Goal: Find specific fact: Find contact information

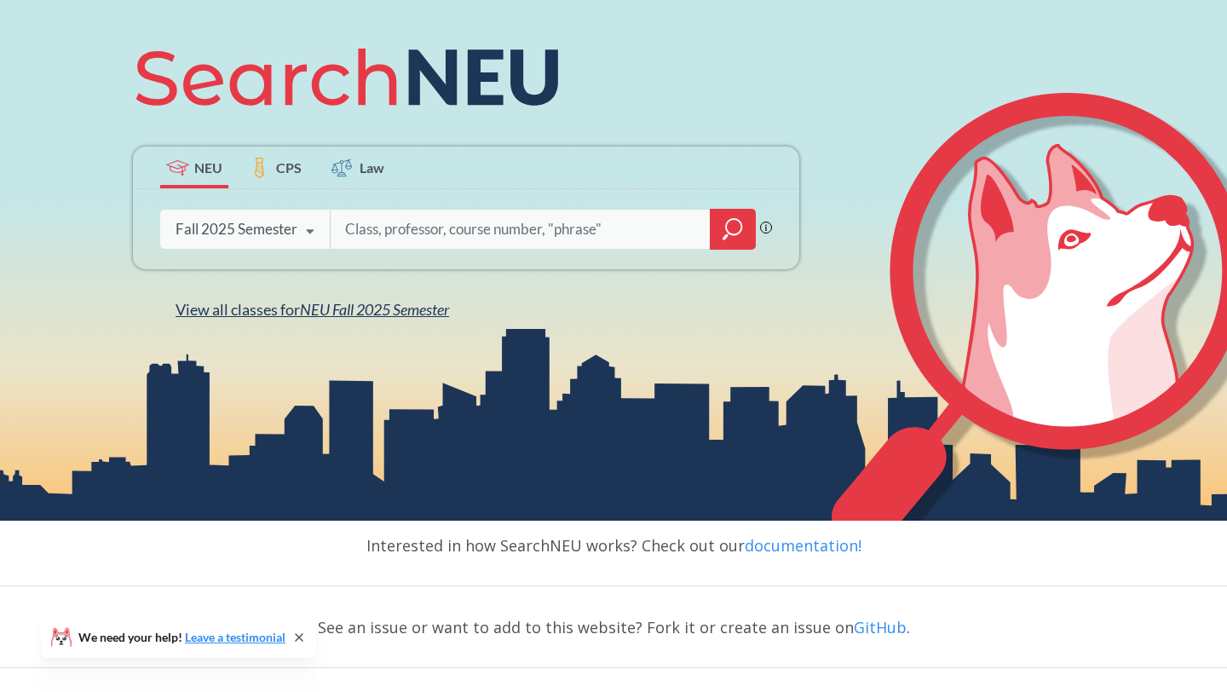
scroll to position [196, 0]
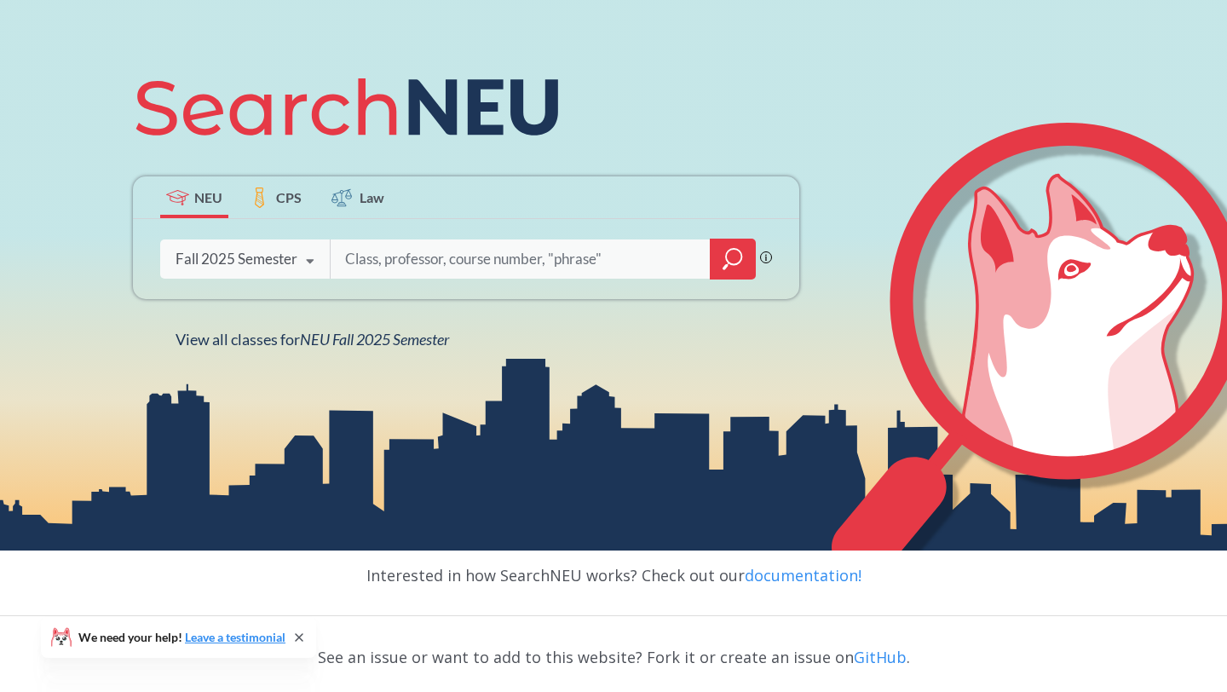
click at [381, 260] on input "search" at bounding box center [520, 259] width 354 height 36
type input "j"
type input "[PERSON_NAME]"
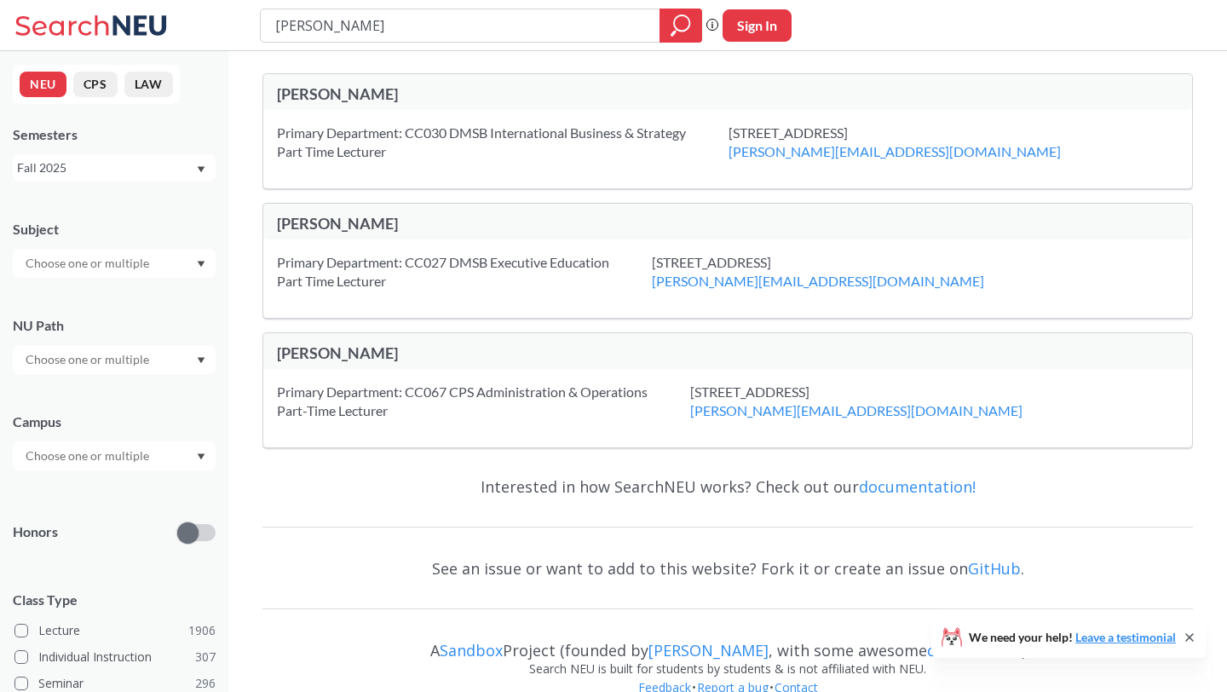
click at [353, 89] on div "[PERSON_NAME]" at bounding box center [502, 93] width 451 height 19
click at [454, 128] on div "Primary Department: CC030 DMSB International Business & Strategy Part Time Lect…" at bounding box center [502, 142] width 451 height 37
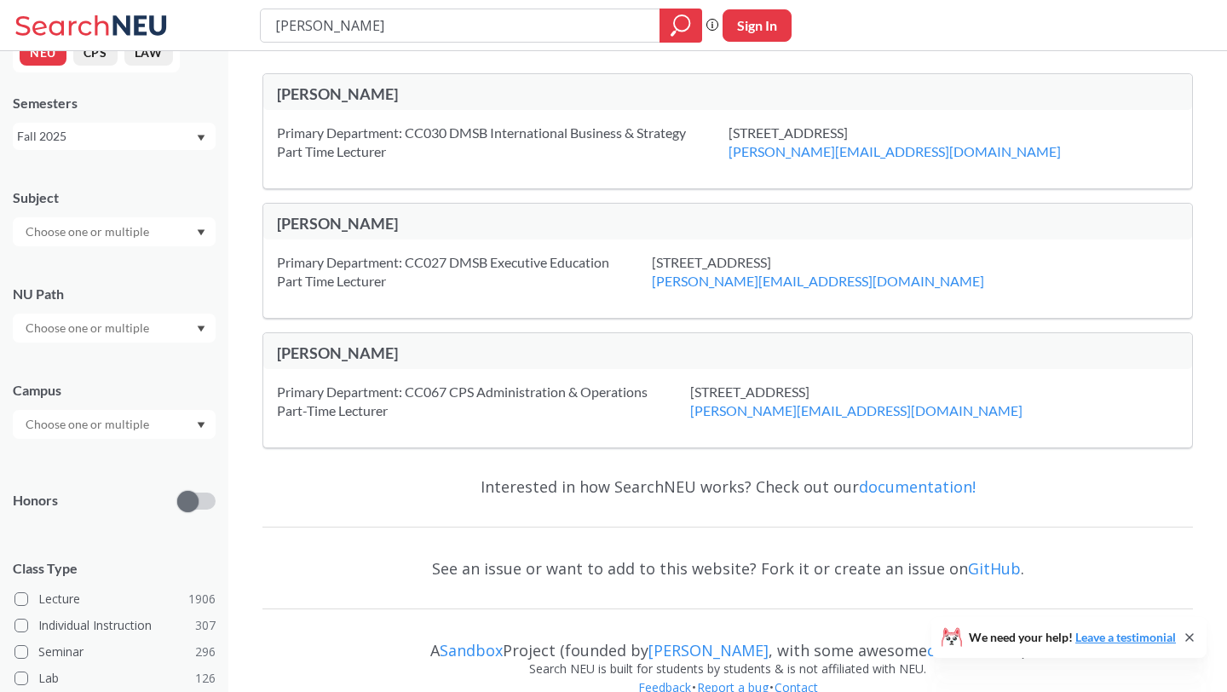
scroll to position [37, 0]
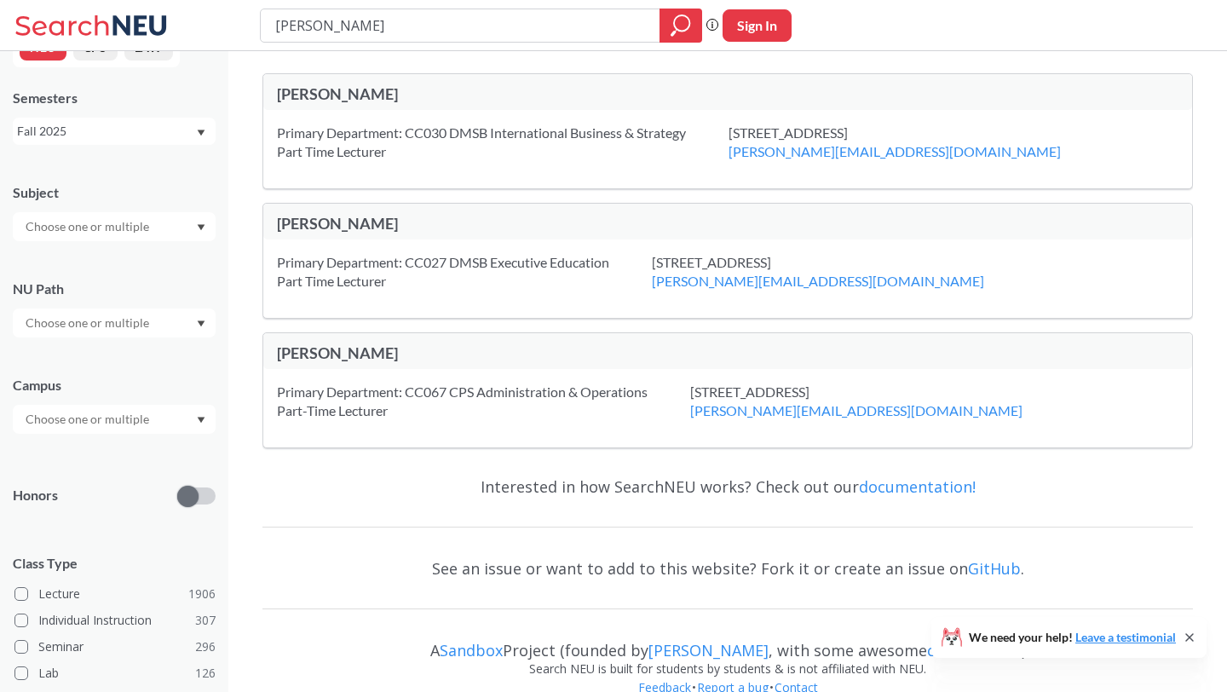
click at [208, 407] on div at bounding box center [114, 419] width 203 height 29
click at [201, 417] on icon "Dropdown arrow" at bounding box center [201, 420] width 9 height 7
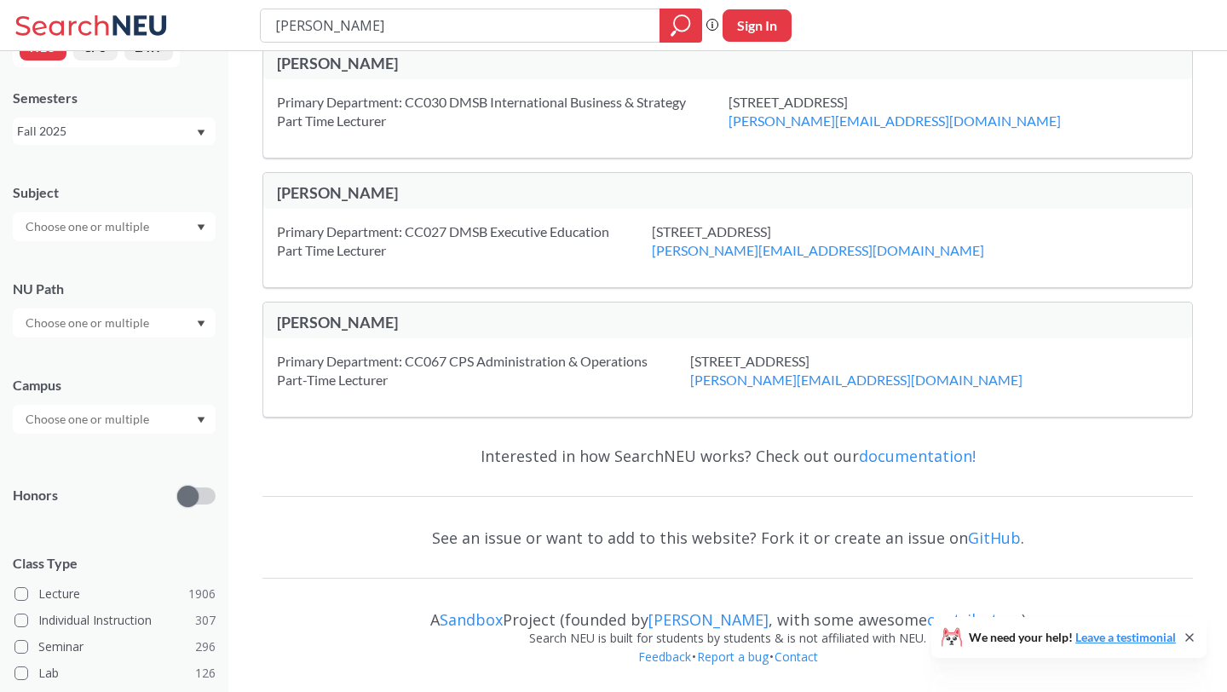
scroll to position [0, 0]
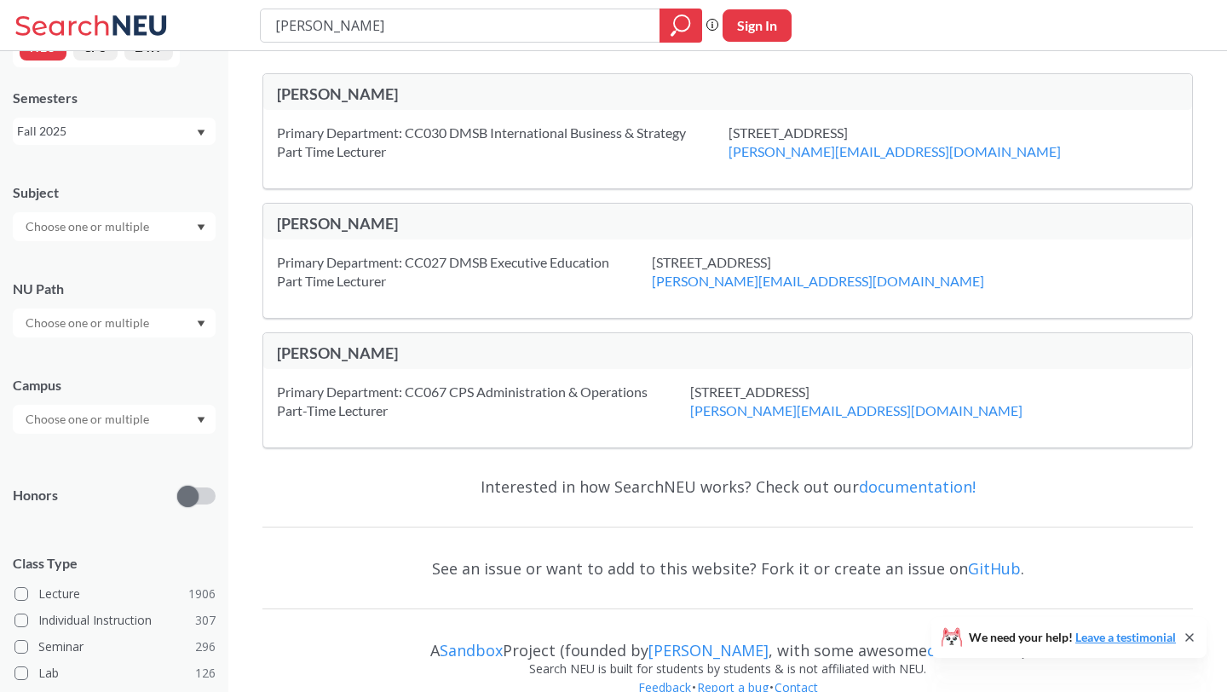
click at [277, 143] on div "Primary Department: CC030 DMSB International Business & Strategy Part Time Lect…" at bounding box center [502, 142] width 451 height 37
click at [597, 175] on div "Primary Department: CC030 DMSB International Business & Strategy Part Time Lect…" at bounding box center [727, 149] width 928 height 78
click at [545, 150] on div "Primary Department: CC030 DMSB International Business & Strategy Part Time Lect…" at bounding box center [502, 142] width 451 height 37
click at [589, 147] on div "Primary Department: CC030 DMSB International Business & Strategy Part Time Lect…" at bounding box center [502, 142] width 451 height 37
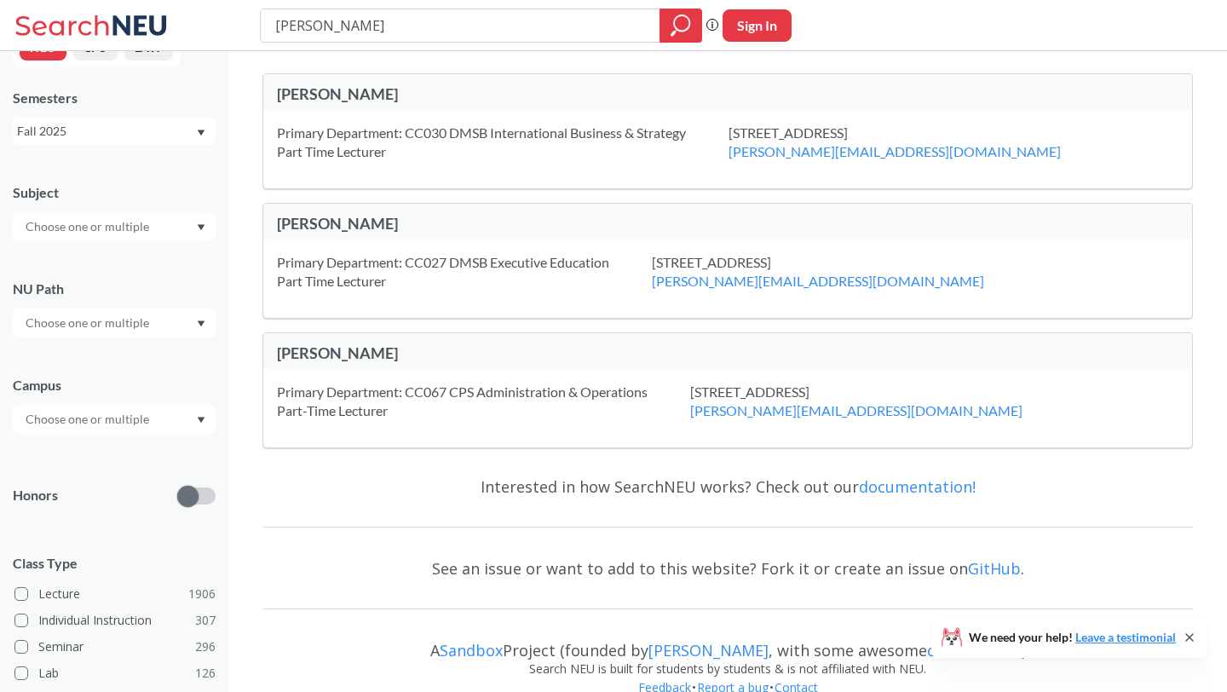
click at [182, 224] on div at bounding box center [114, 226] width 203 height 29
click at [199, 219] on div at bounding box center [114, 226] width 203 height 29
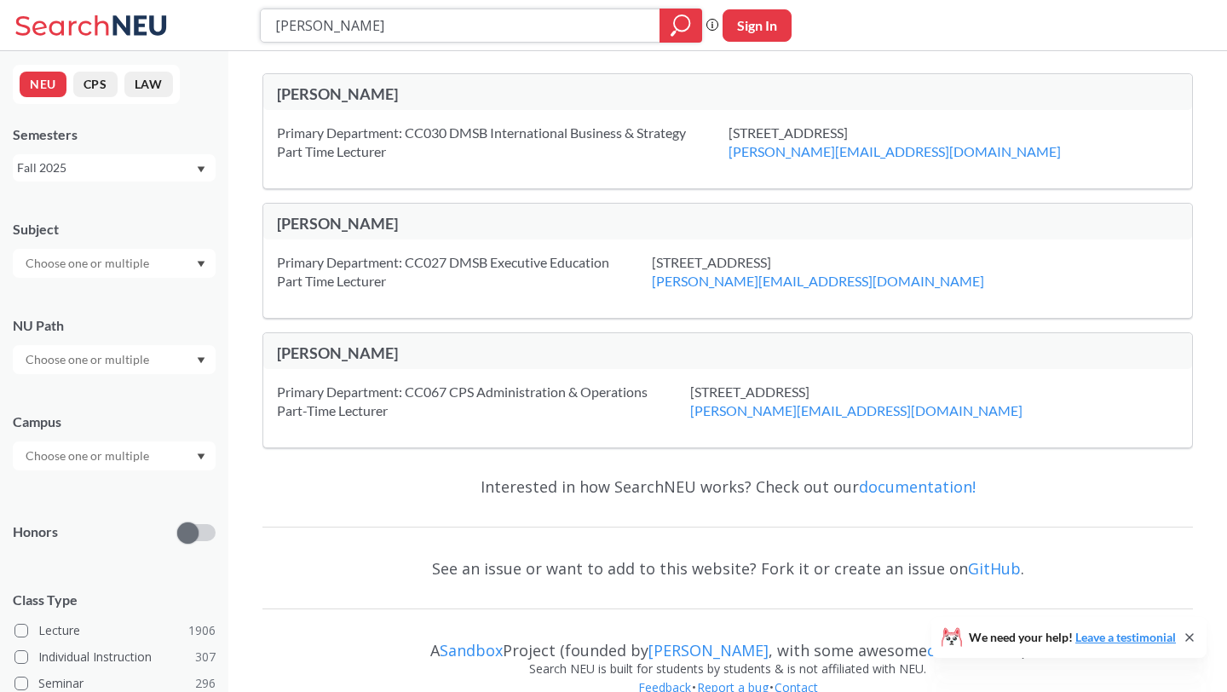
click at [580, 14] on input "[PERSON_NAME]" at bounding box center [460, 25] width 374 height 29
click at [604, 14] on input "[PERSON_NAME]" at bounding box center [460, 25] width 374 height 29
click at [578, 34] on input "[PERSON_NAME]" at bounding box center [460, 25] width 374 height 29
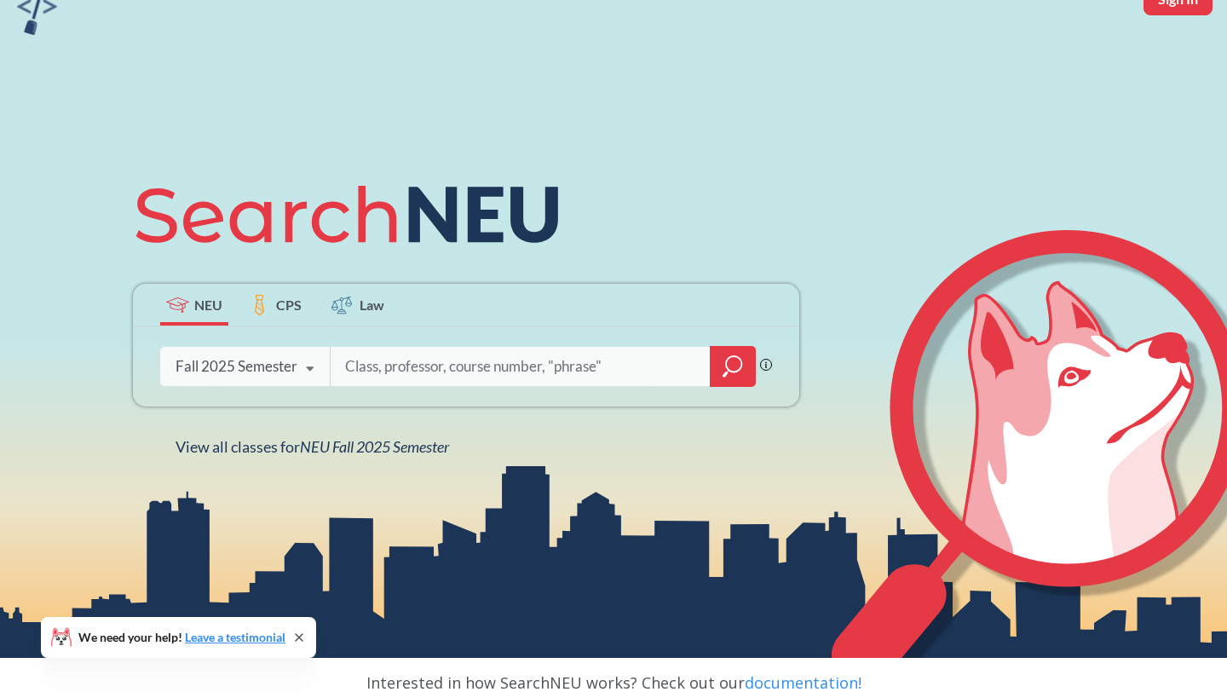
scroll to position [104, 0]
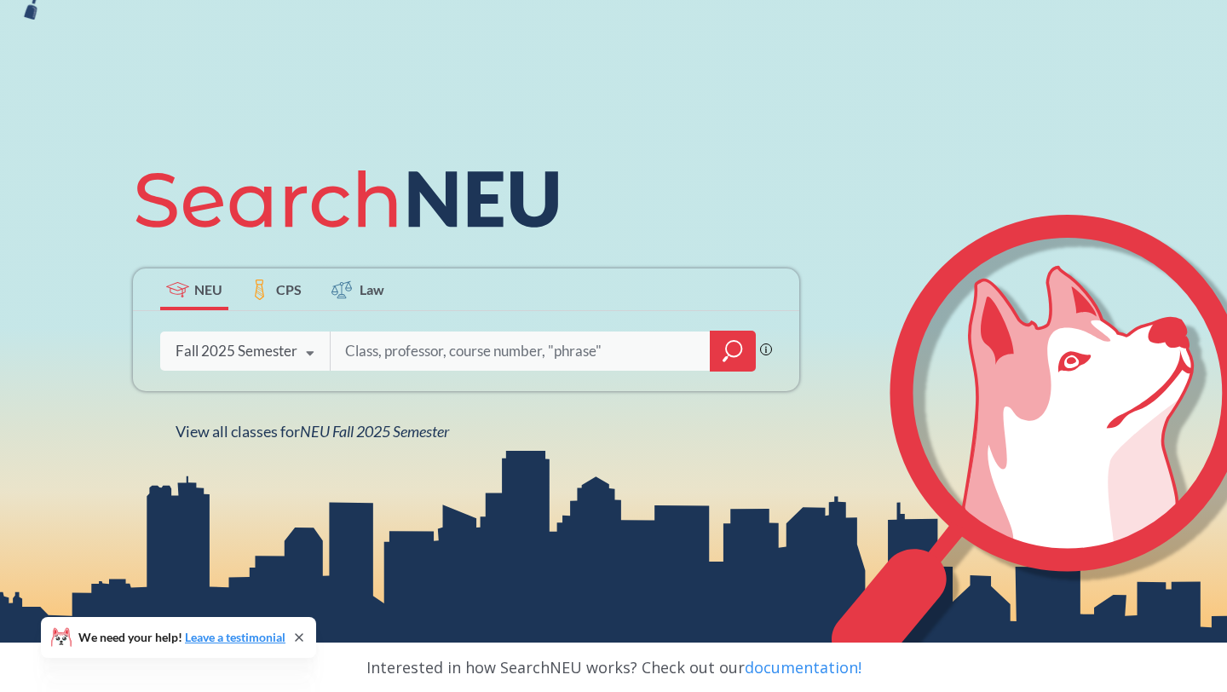
click at [406, 133] on div "NEU CPS Law Phrase search guarantees the exact search appears in the results. E…" at bounding box center [613, 297] width 1227 height 692
